Goal: Information Seeking & Learning: Check status

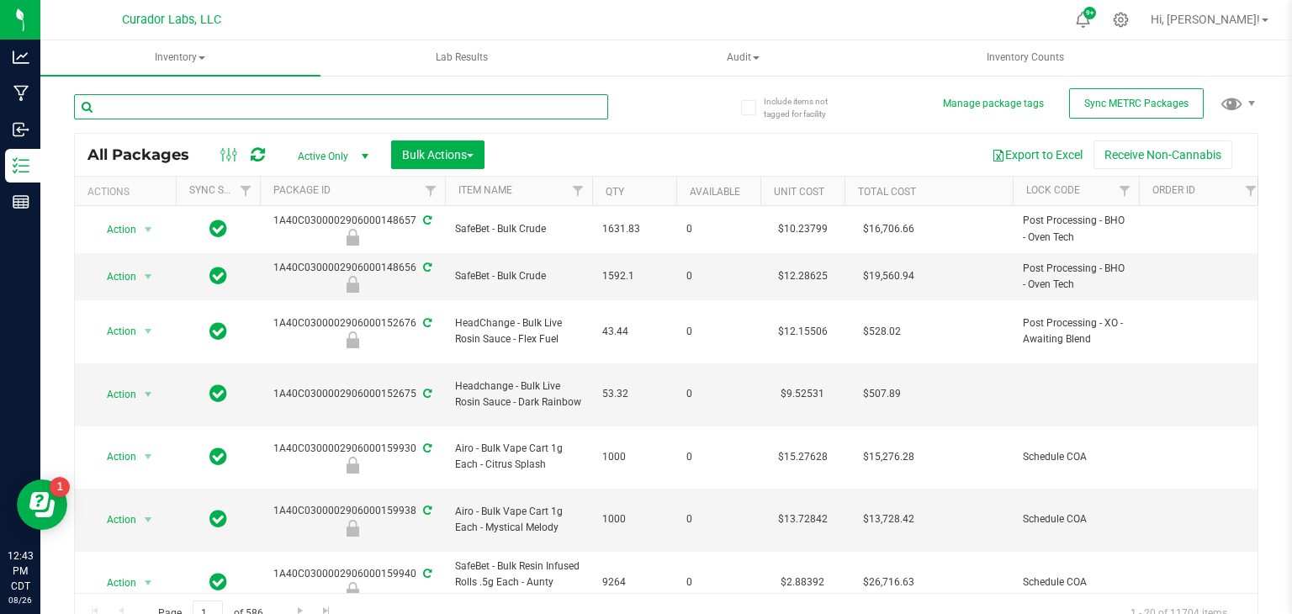
click at [176, 110] on input "text" at bounding box center [341, 106] width 534 height 25
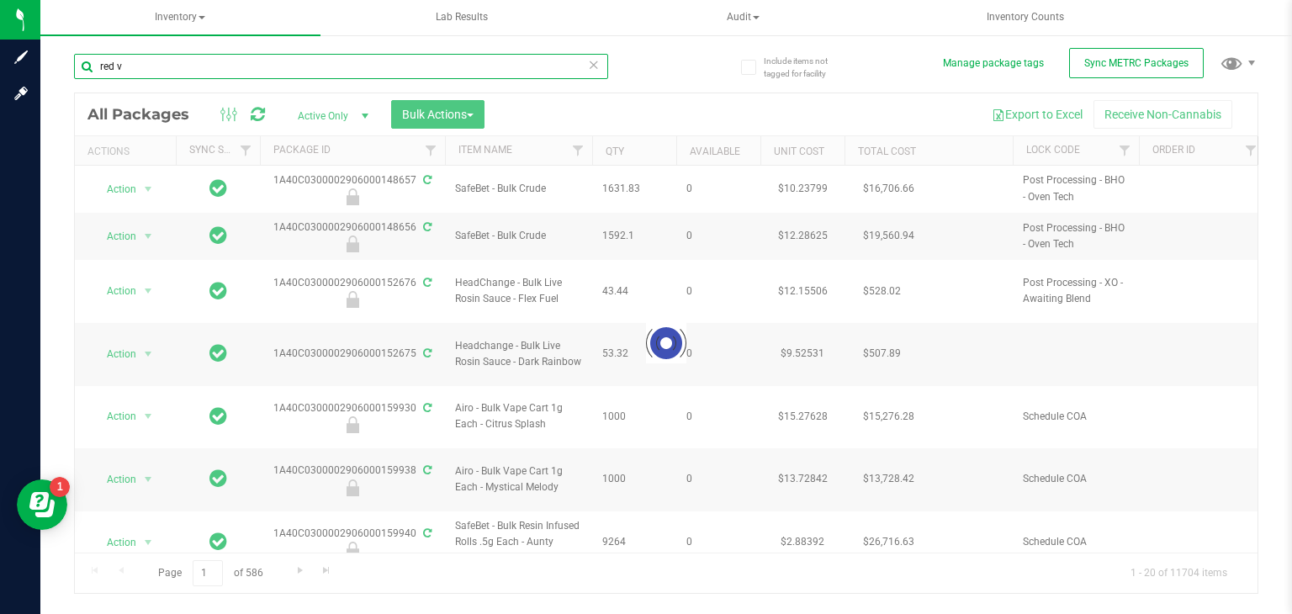
type input "red v"
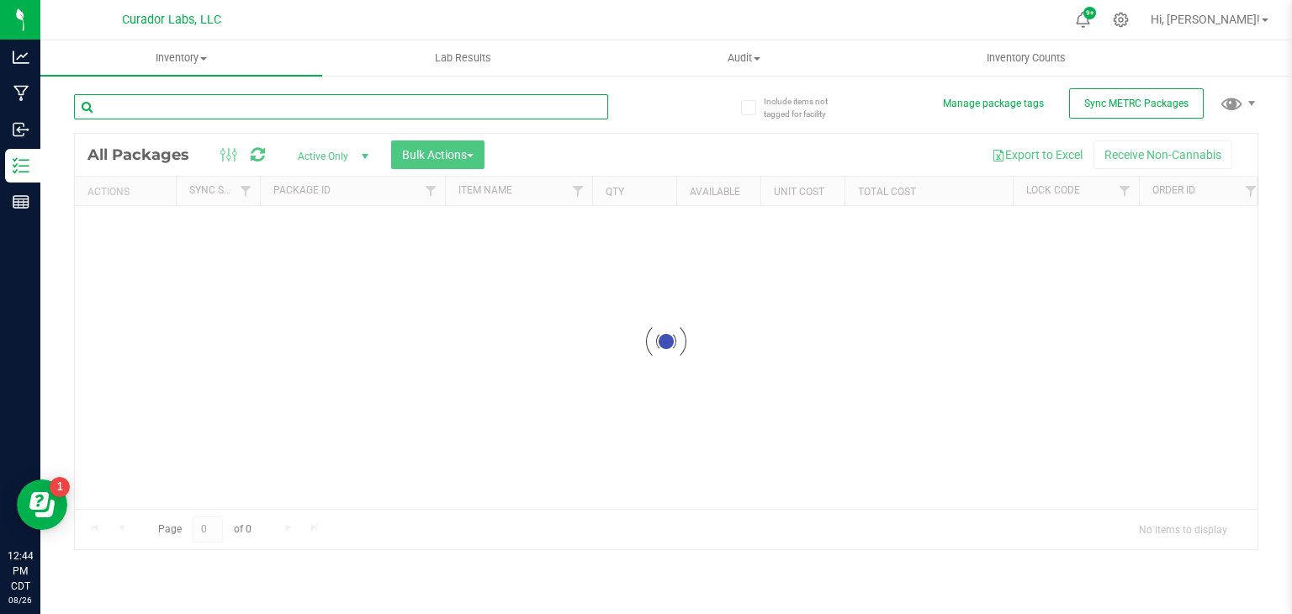
click at [199, 106] on input "text" at bounding box center [341, 106] width 534 height 25
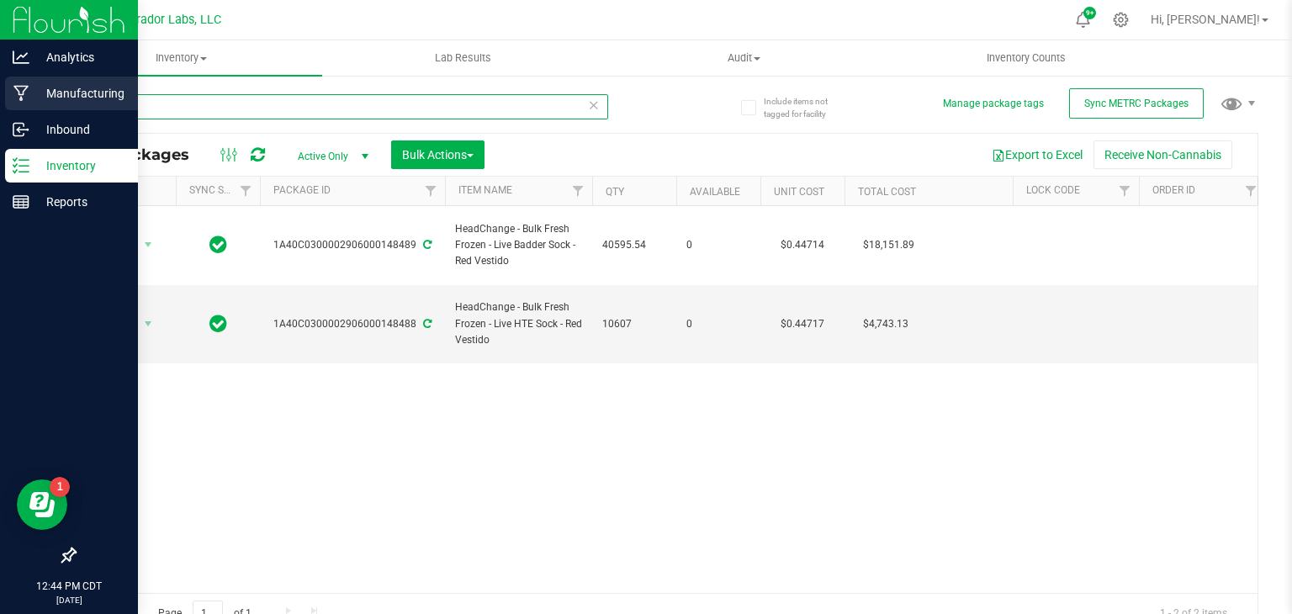
type input "red v"
click at [61, 106] on div "Manufacturing" at bounding box center [71, 94] width 133 height 34
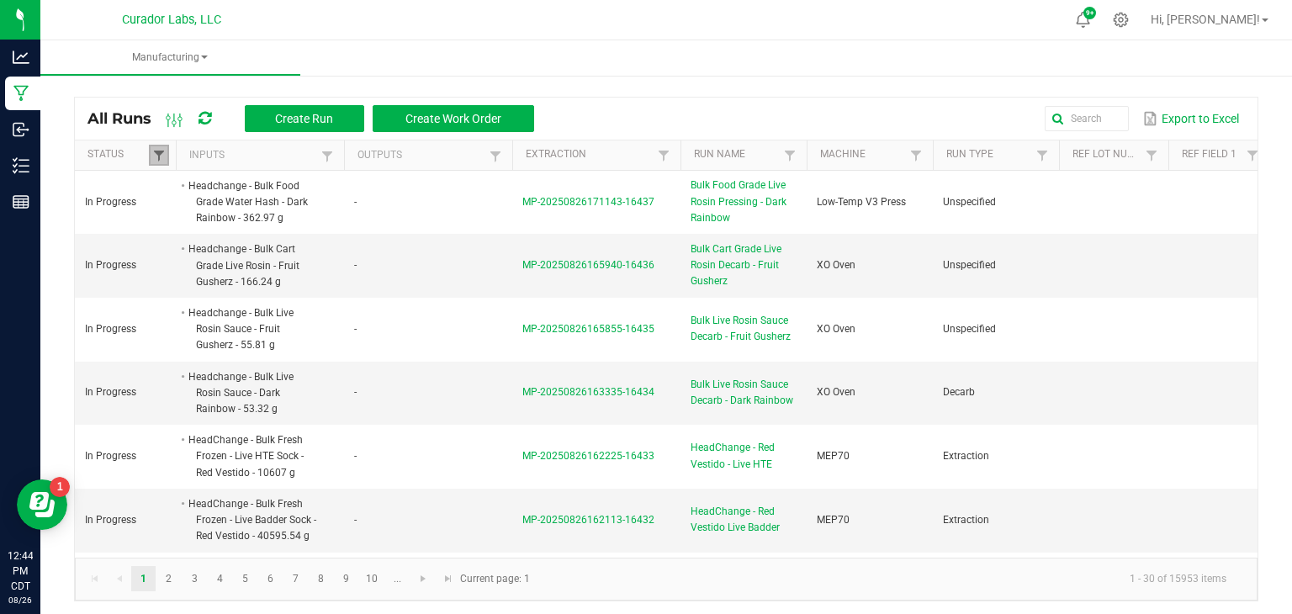
click at [156, 154] on span at bounding box center [158, 155] width 13 height 13
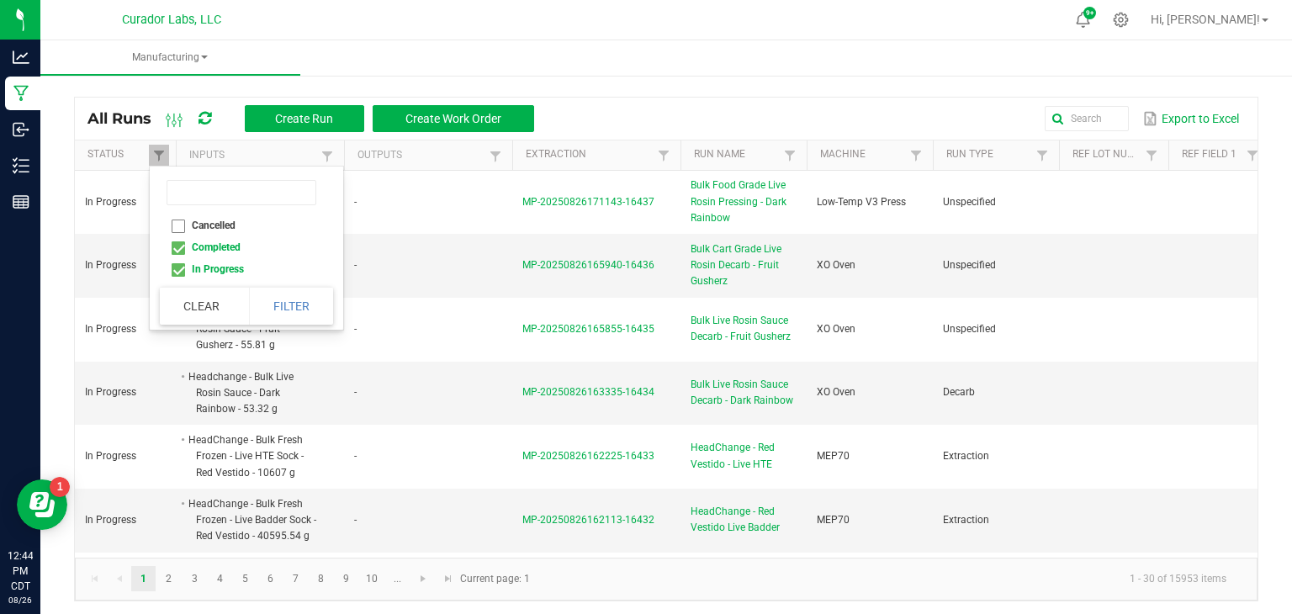
click at [174, 246] on li "Completed" at bounding box center [241, 247] width 163 height 22
checkbox input "false"
click at [278, 301] on button "Filter" at bounding box center [291, 306] width 84 height 37
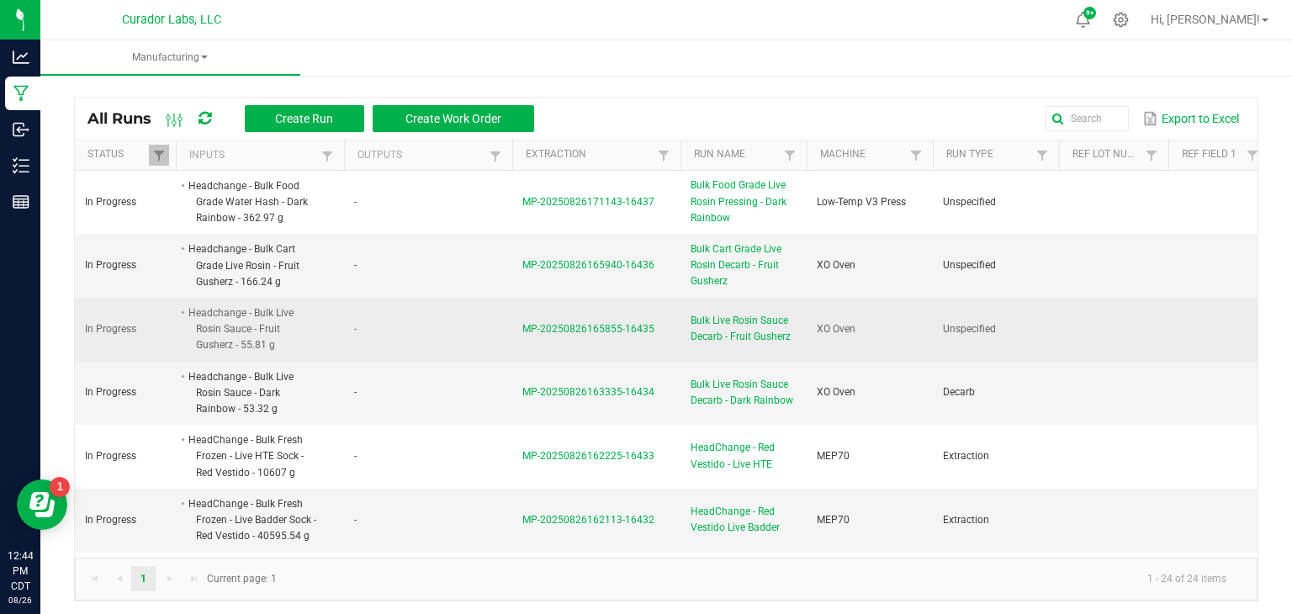
click at [276, 299] on td "Headchange - Bulk Live Rosin Sauce - Fruit Gusherz - 55.81 g" at bounding box center [260, 330] width 168 height 64
